Goal: Transaction & Acquisition: Purchase product/service

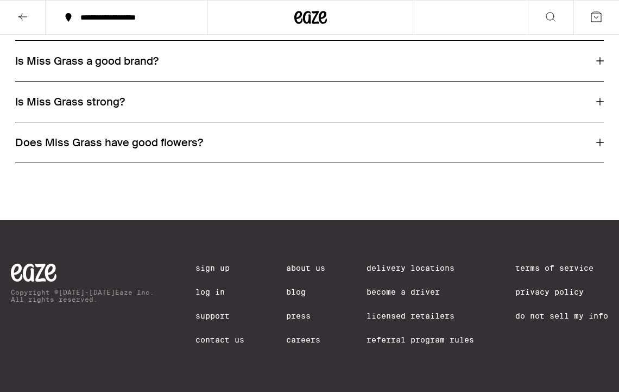
scroll to position [841, 0]
click at [206, 288] on link "Log In" at bounding box center [220, 291] width 49 height 9
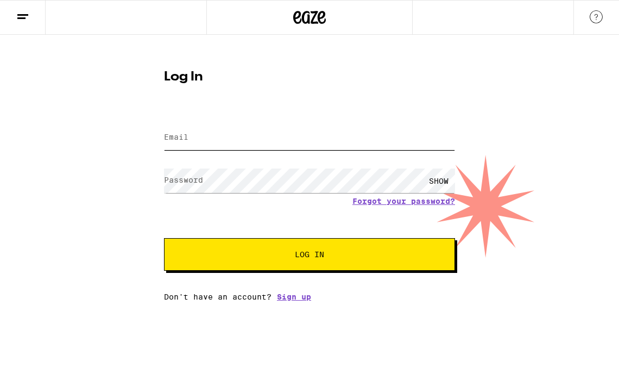
type input "[EMAIL_ADDRESS][DOMAIN_NAME]"
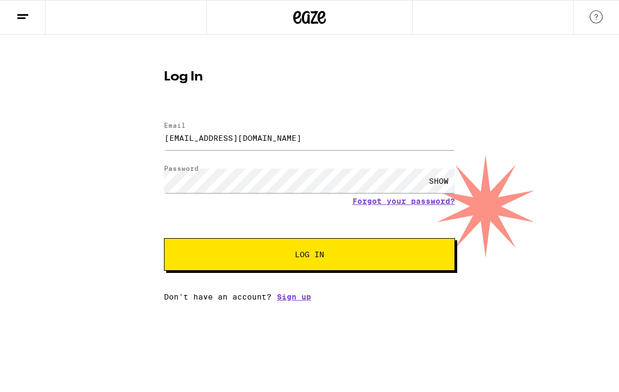
click at [243, 257] on span "Log In" at bounding box center [309, 254] width 203 height 8
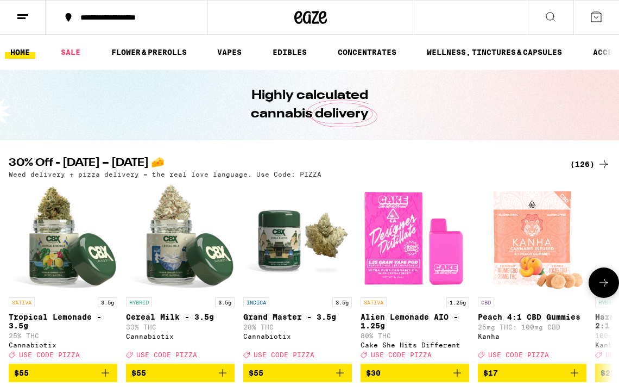
click at [599, 284] on icon at bounding box center [604, 282] width 13 height 13
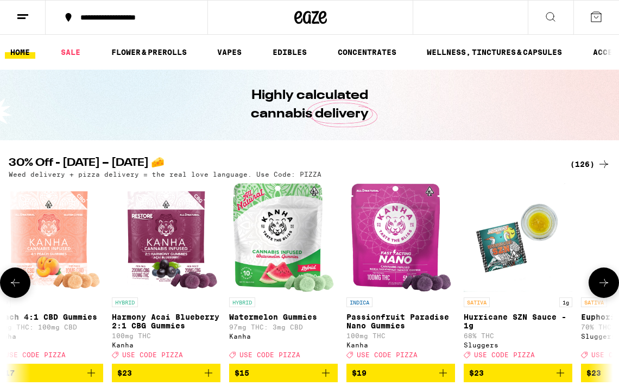
click at [599, 284] on icon at bounding box center [604, 282] width 13 height 13
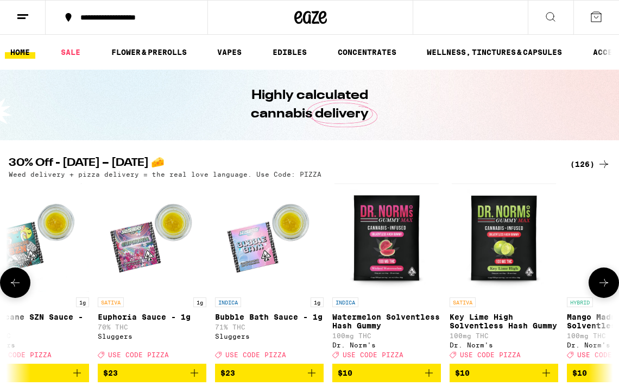
click at [599, 284] on icon at bounding box center [604, 282] width 13 height 13
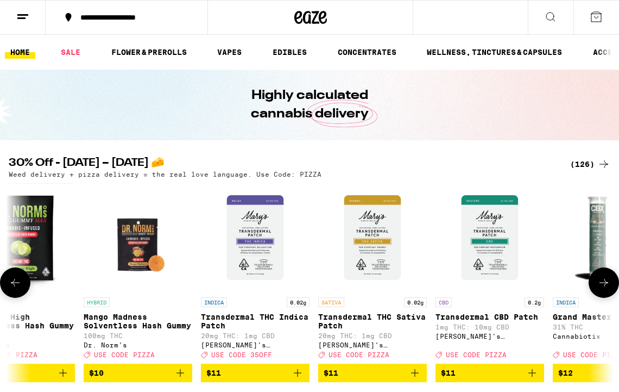
click at [599, 284] on icon at bounding box center [604, 282] width 13 height 13
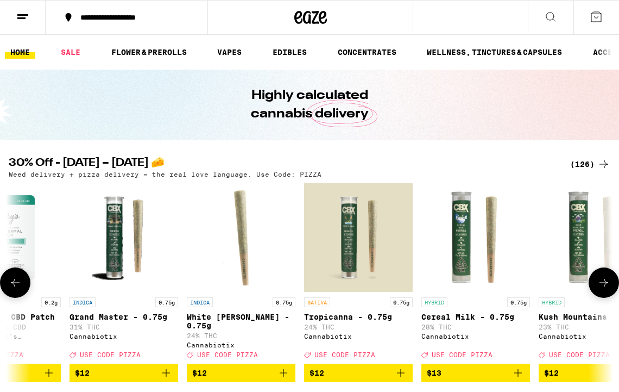
click at [599, 284] on icon at bounding box center [604, 282] width 13 height 13
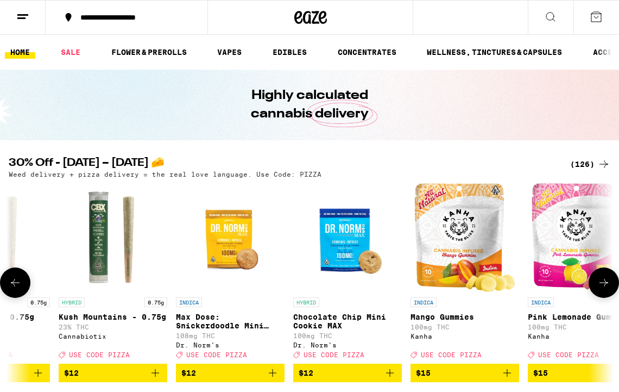
scroll to position [0, 2417]
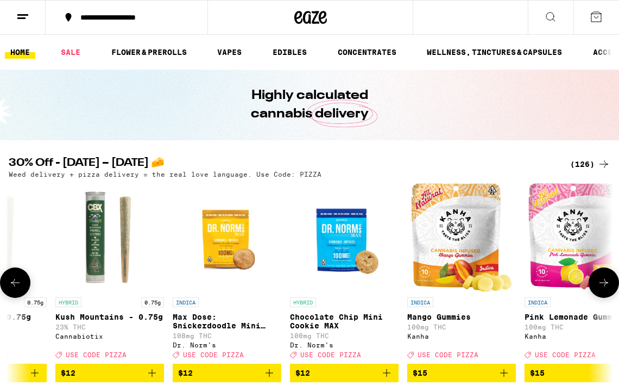
click at [599, 284] on icon at bounding box center [604, 282] width 13 height 13
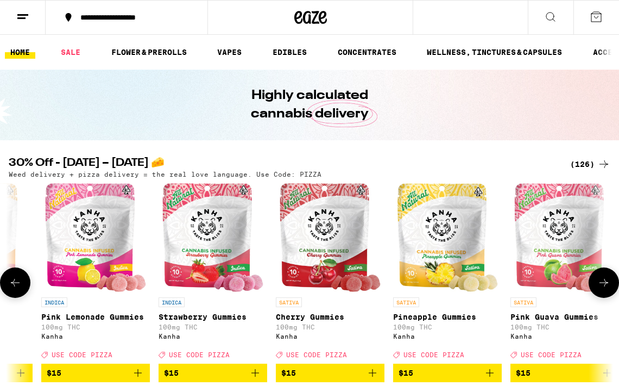
click at [599, 284] on icon at bounding box center [604, 282] width 13 height 13
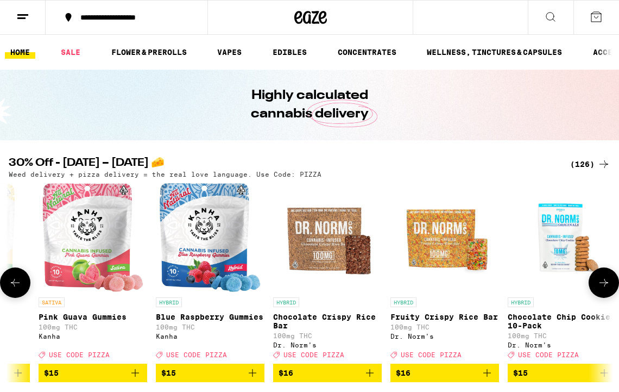
scroll to position [0, 3384]
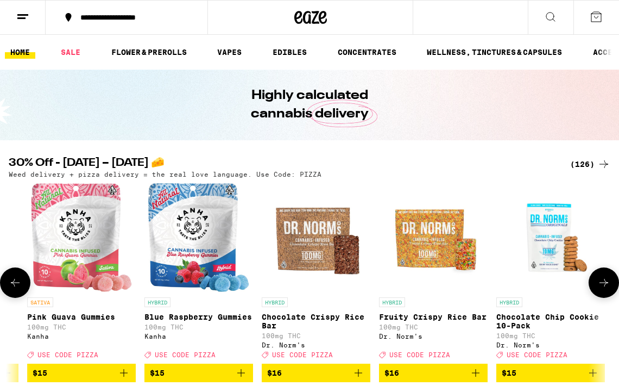
click at [608, 286] on icon at bounding box center [604, 282] width 13 height 13
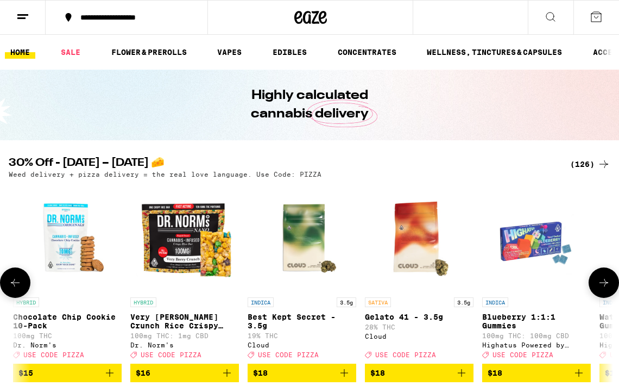
click at [606, 285] on icon at bounding box center [604, 282] width 13 height 13
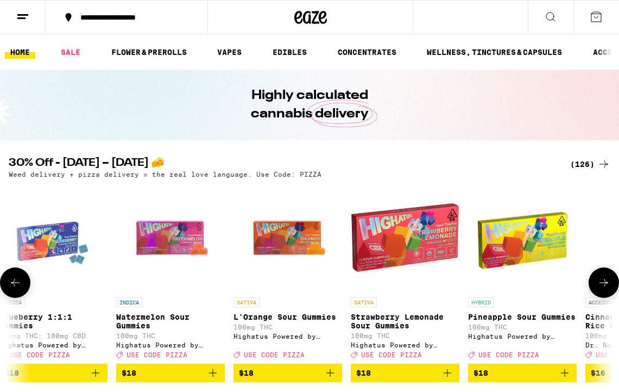
click at [606, 285] on icon at bounding box center [604, 282] width 13 height 13
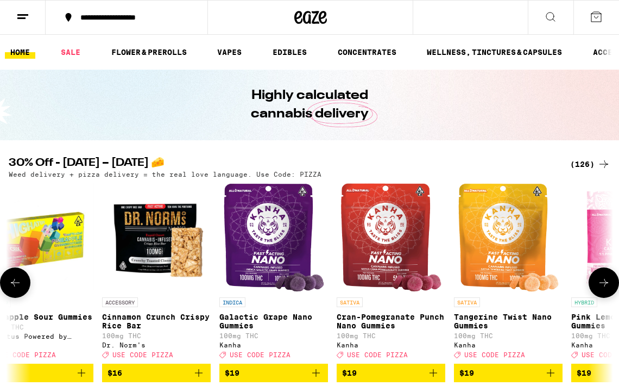
click at [604, 285] on icon at bounding box center [604, 282] width 13 height 13
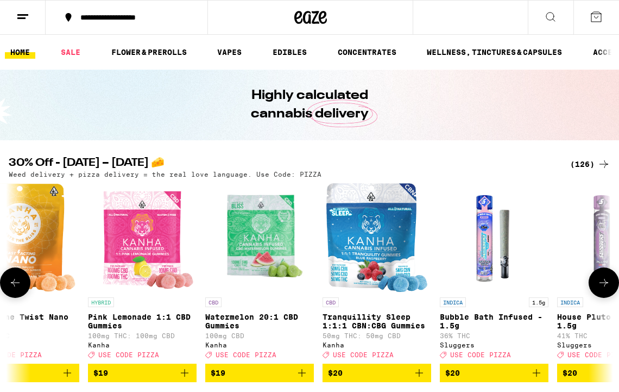
click at [604, 285] on icon at bounding box center [604, 282] width 13 height 13
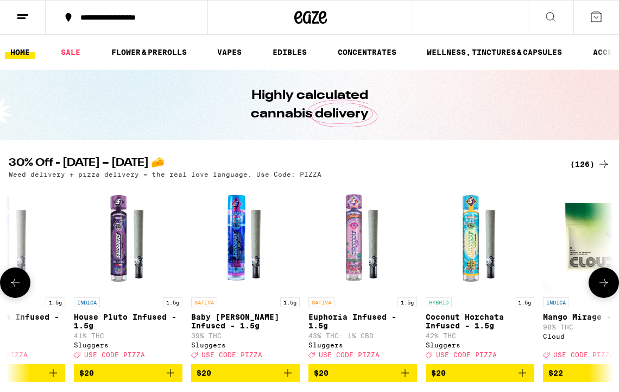
click at [604, 285] on icon at bounding box center [604, 282] width 13 height 13
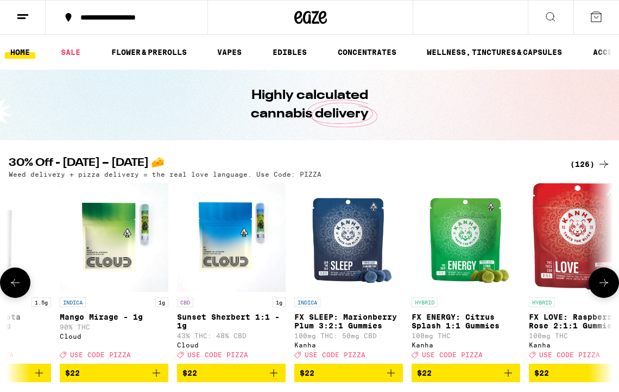
click at [605, 285] on icon at bounding box center [604, 283] width 9 height 8
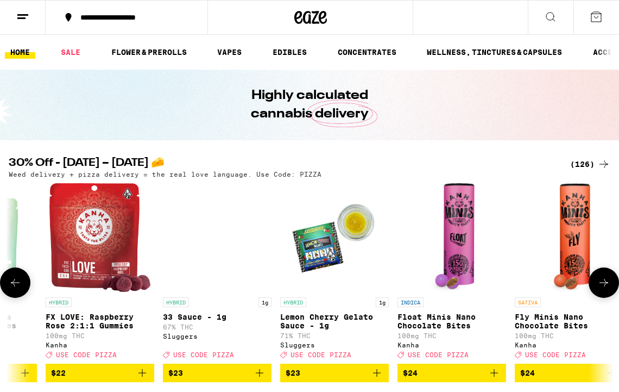
click at [605, 287] on icon at bounding box center [604, 282] width 13 height 13
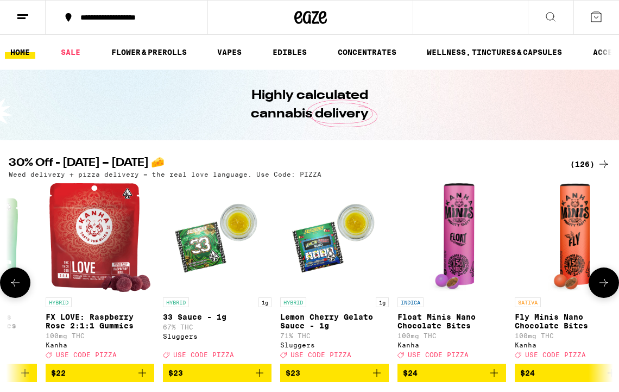
scroll to position [0, 7252]
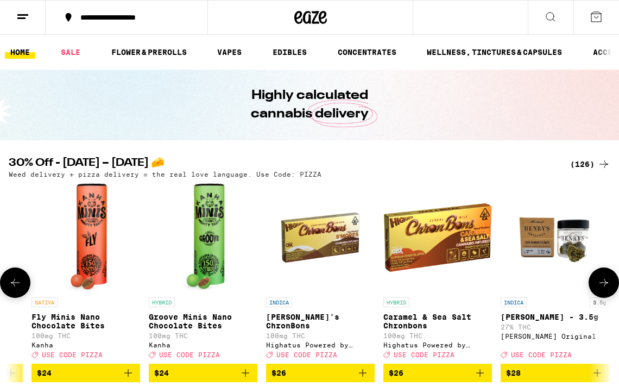
click at [605, 288] on icon at bounding box center [604, 282] width 13 height 13
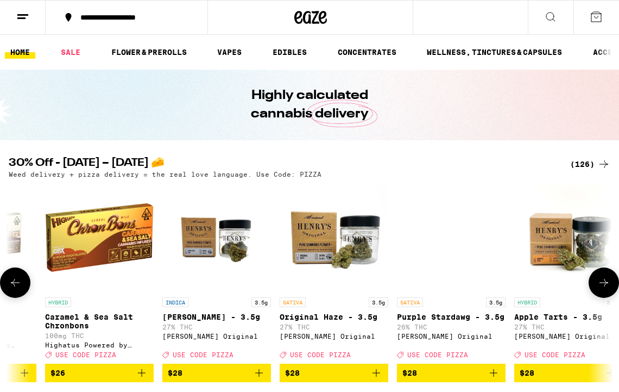
scroll to position [0, 7735]
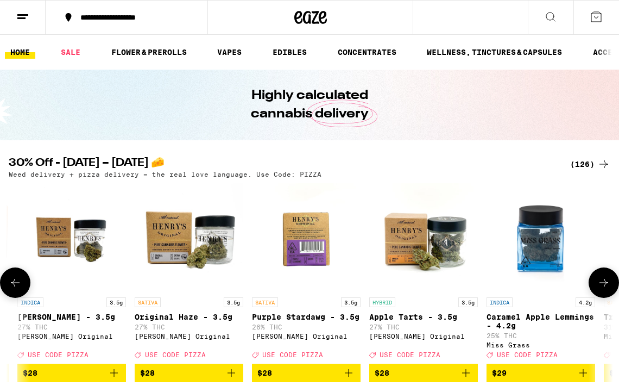
click at [605, 288] on icon at bounding box center [604, 282] width 13 height 13
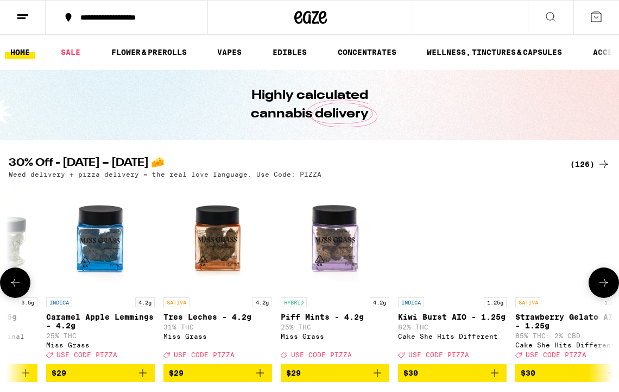
scroll to position [0, 8219]
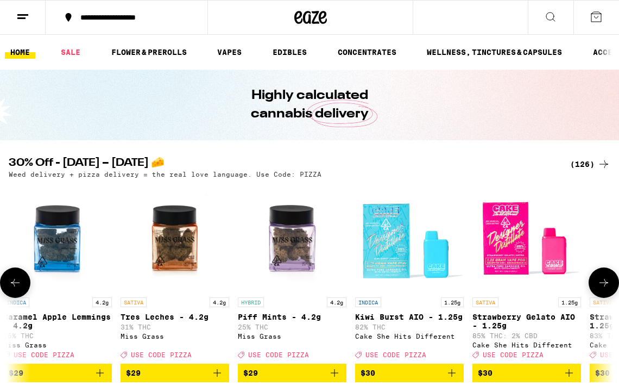
click at [605, 288] on icon at bounding box center [604, 282] width 13 height 13
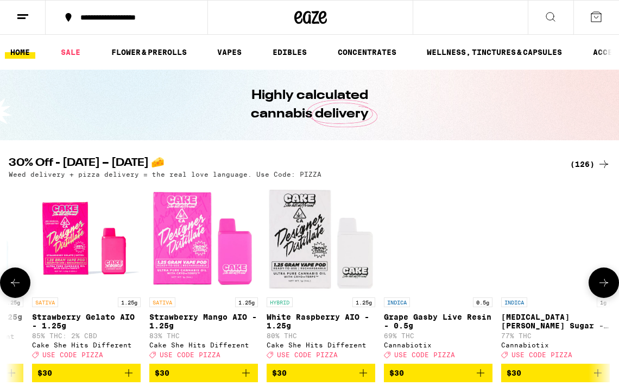
scroll to position [0, 8702]
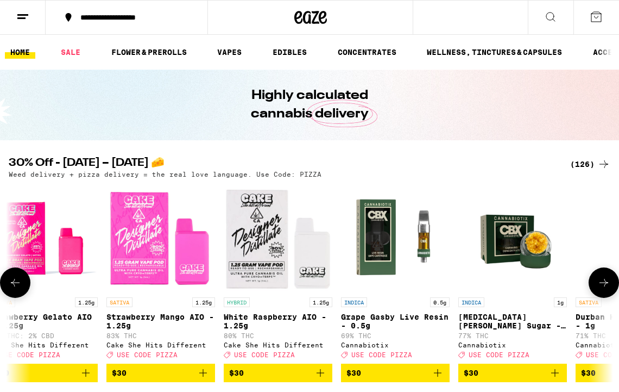
click at [605, 286] on icon at bounding box center [604, 283] width 9 height 8
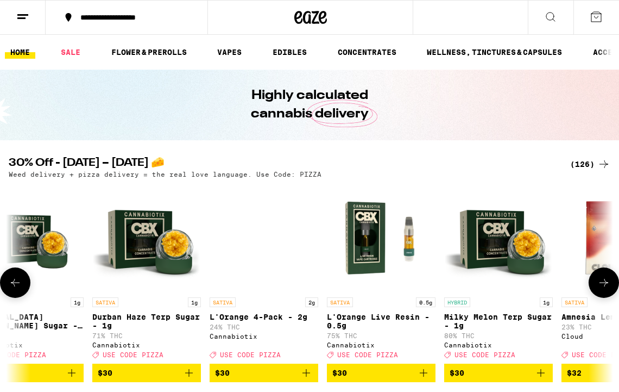
click at [605, 286] on icon at bounding box center [604, 283] width 9 height 8
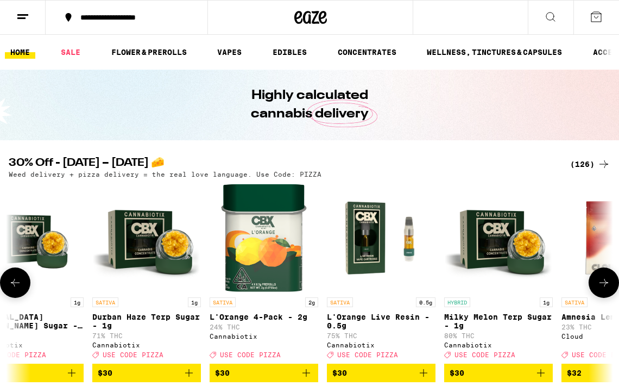
scroll to position [0, 9669]
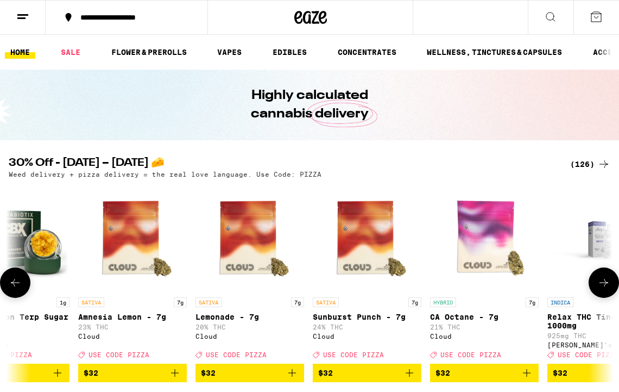
click at [604, 287] on icon at bounding box center [604, 282] width 13 height 13
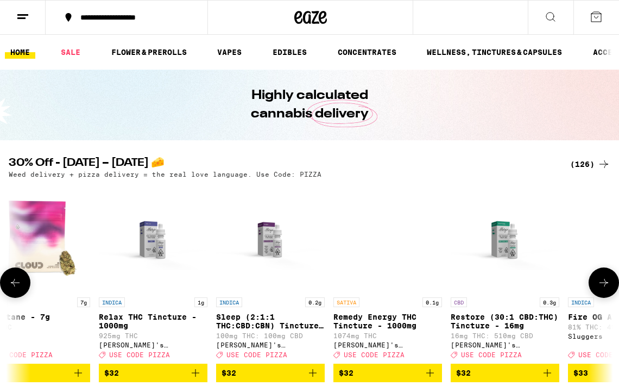
scroll to position [0, 10153]
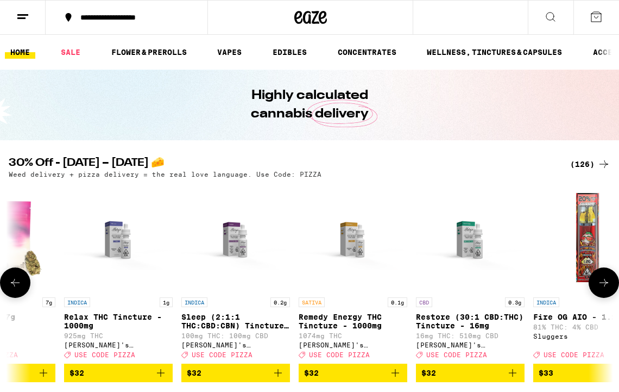
click at [604, 287] on icon at bounding box center [604, 282] width 13 height 13
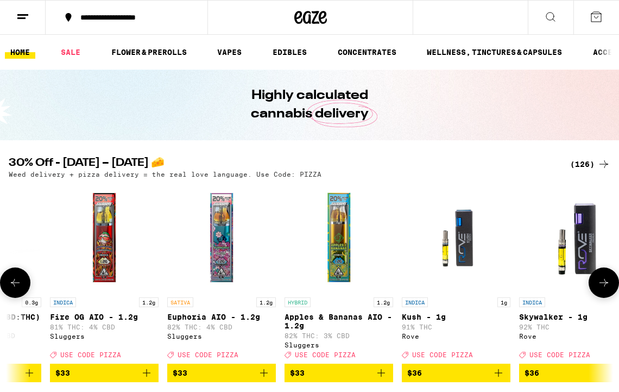
click at [604, 285] on icon at bounding box center [604, 282] width 13 height 13
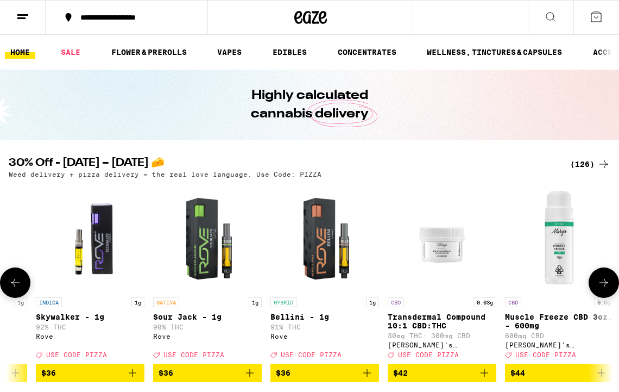
click at [604, 286] on icon at bounding box center [604, 282] width 13 height 13
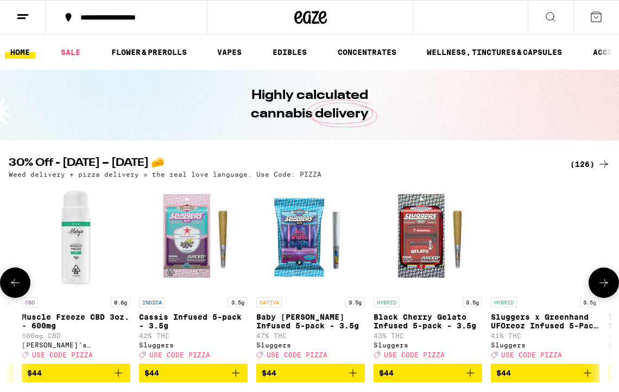
click at [604, 286] on icon at bounding box center [604, 282] width 13 height 13
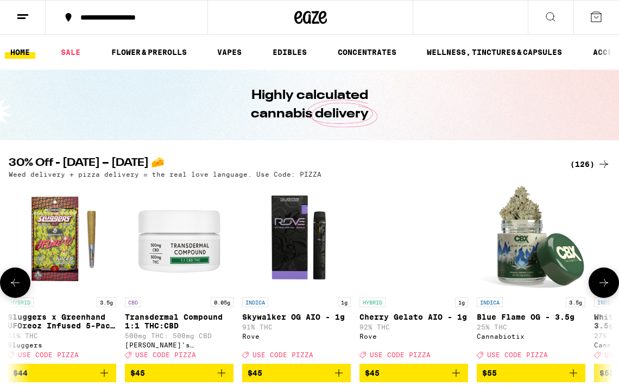
click at [604, 286] on icon at bounding box center [604, 282] width 13 height 13
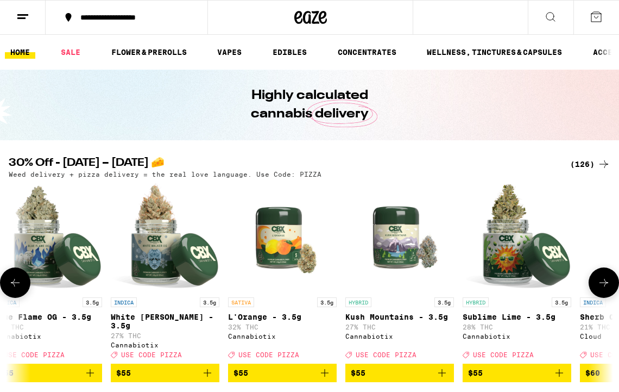
click at [604, 286] on icon at bounding box center [604, 282] width 13 height 13
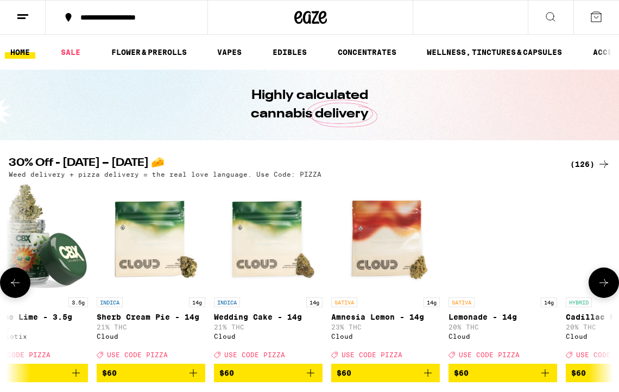
click at [603, 288] on icon at bounding box center [604, 282] width 13 height 13
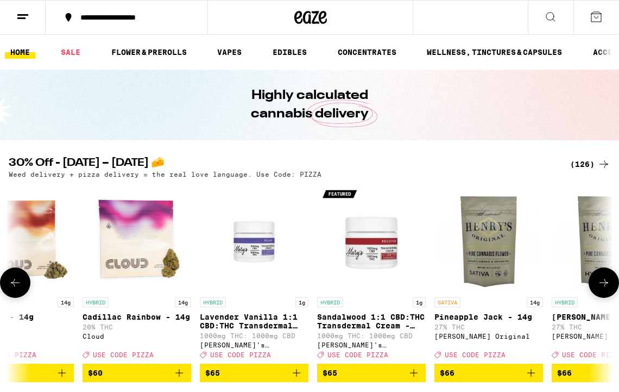
click at [604, 288] on icon at bounding box center [604, 282] width 13 height 13
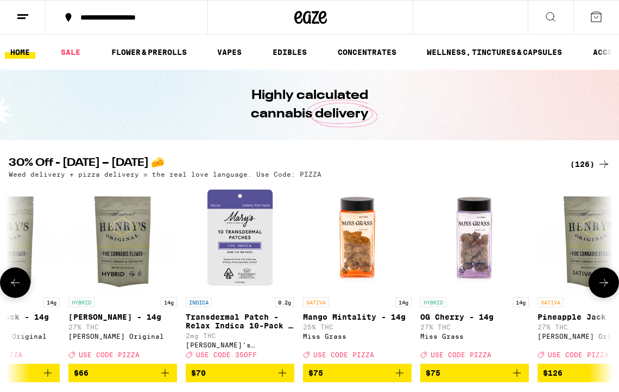
click at [604, 289] on icon at bounding box center [604, 282] width 13 height 13
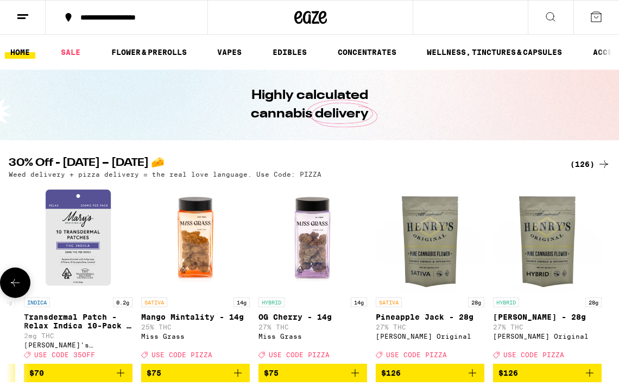
click at [604, 290] on div at bounding box center [604, 282] width 30 height 30
click at [63, 52] on link "SALE" at bounding box center [70, 52] width 30 height 13
